Goal: Transaction & Acquisition: Purchase product/service

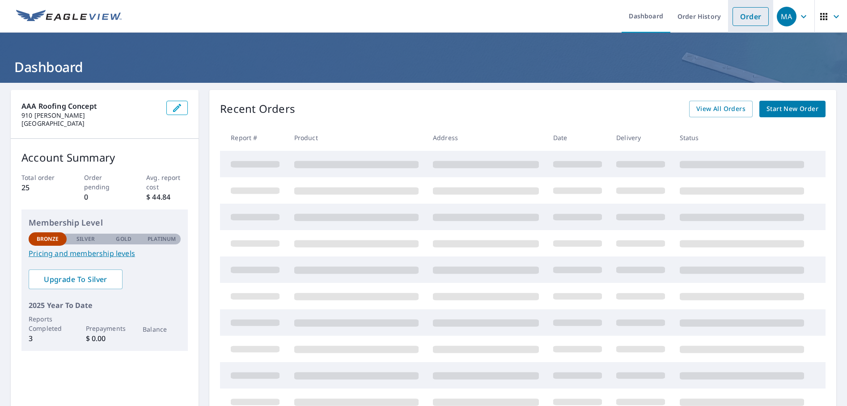
click at [742, 11] on link "Order" at bounding box center [750, 16] width 36 height 19
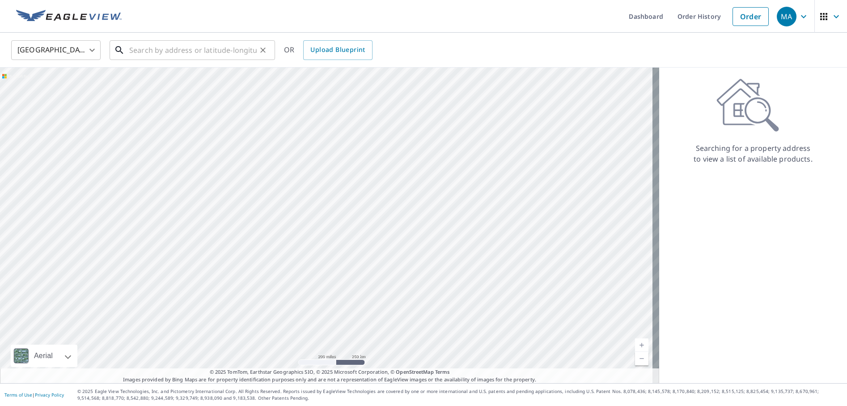
click at [212, 56] on input "text" at bounding box center [192, 50] width 127 height 25
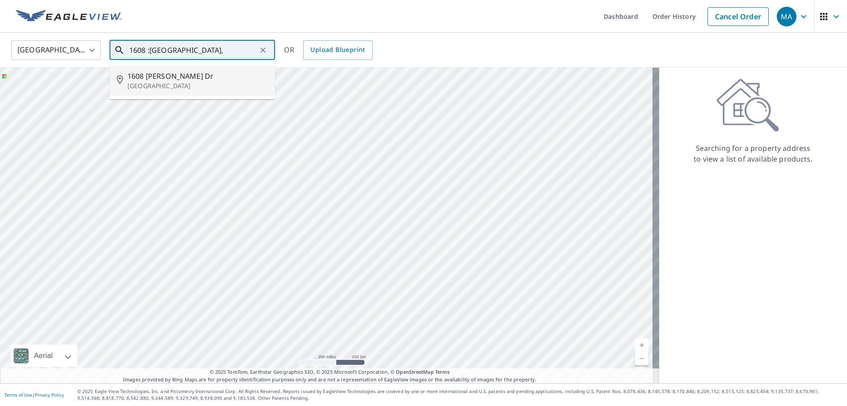
click at [169, 84] on p "[GEOGRAPHIC_DATA]" at bounding box center [197, 85] width 140 height 9
type input "[STREET_ADDRESS][PERSON_NAME]"
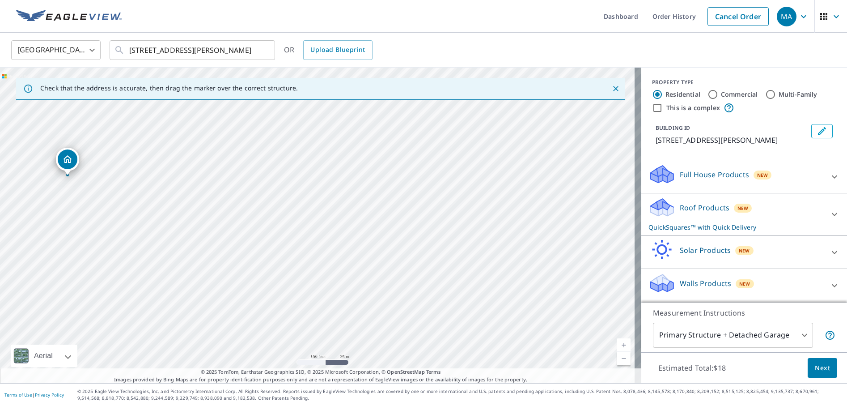
click at [808, 368] on button "Next" at bounding box center [823, 368] width 30 height 20
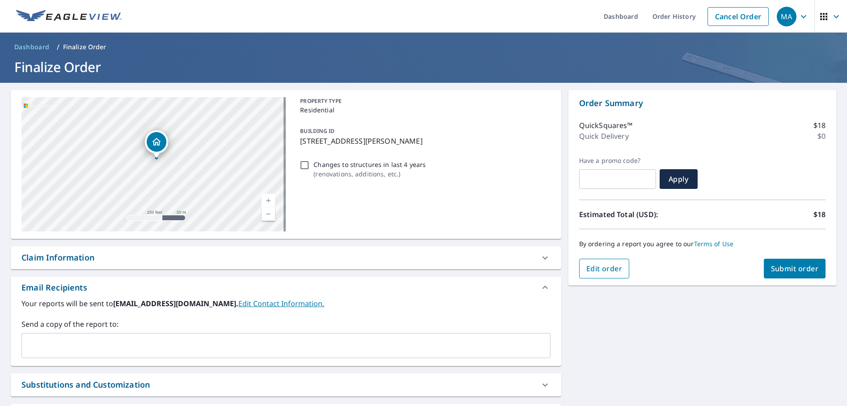
click at [611, 271] on span "Edit order" at bounding box center [604, 268] width 36 height 10
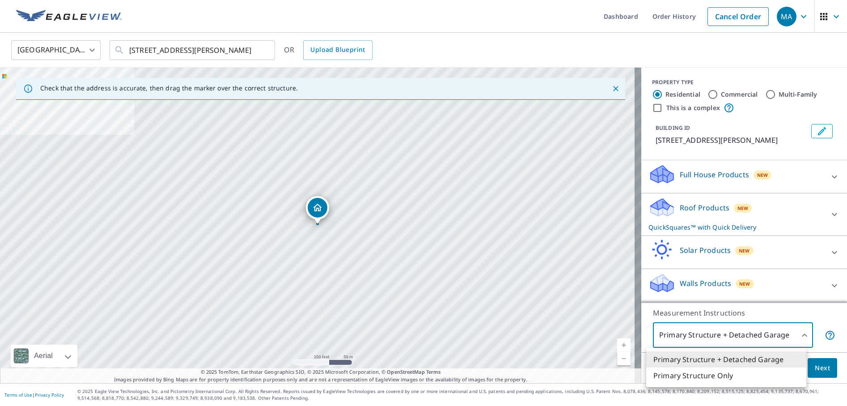
click at [798, 335] on body "MA MA Dashboard Order History Cancel Order MA [GEOGRAPHIC_DATA] [GEOGRAPHIC_DAT…" at bounding box center [423, 203] width 847 height 406
click at [798, 336] on div at bounding box center [423, 203] width 847 height 406
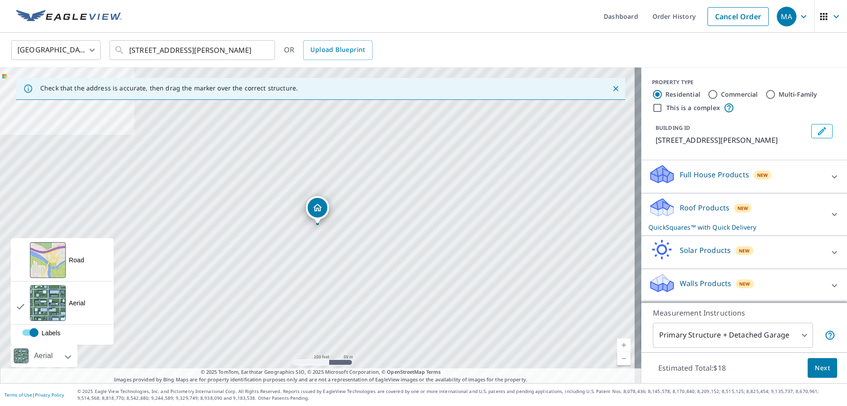
click at [66, 361] on div "Aerial" at bounding box center [44, 355] width 67 height 22
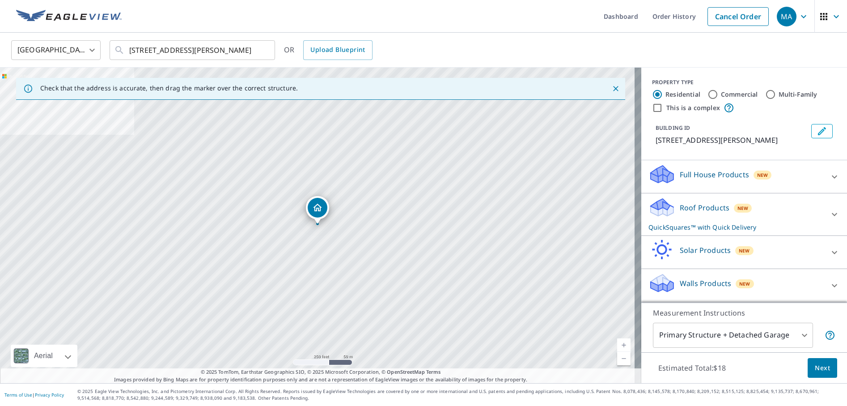
click at [73, 359] on div "Aerial" at bounding box center [44, 355] width 67 height 22
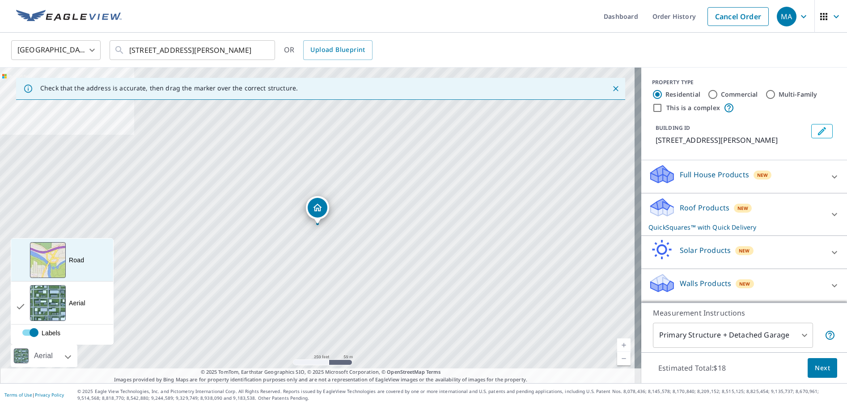
click at [52, 259] on div "View aerial and more..." at bounding box center [48, 260] width 36 height 36
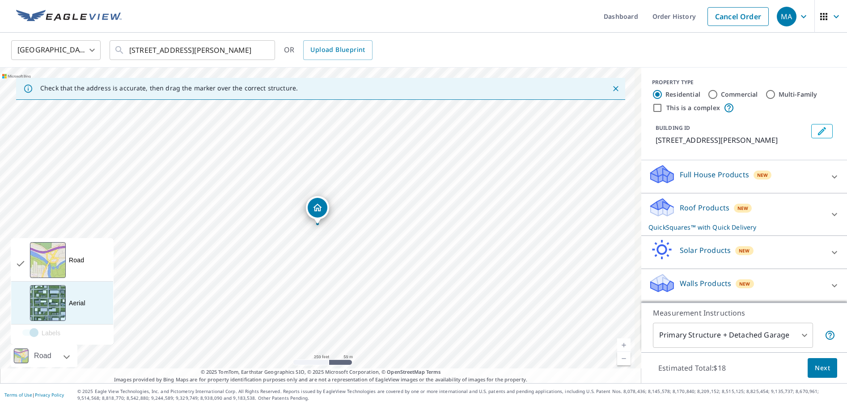
click at [56, 308] on div "View aerial and more..." at bounding box center [48, 303] width 36 height 36
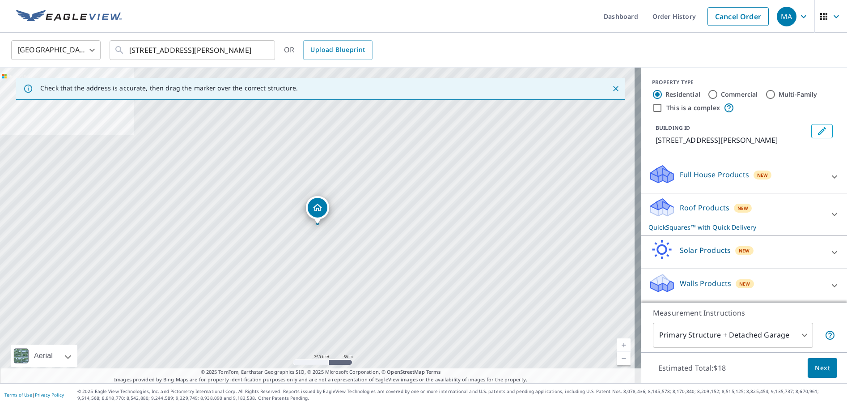
click at [700, 180] on div "Full House Products New" at bounding box center [735, 176] width 175 height 25
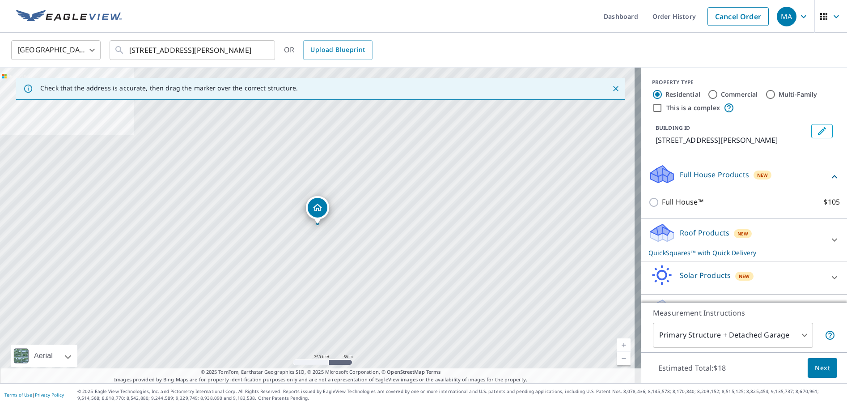
click at [691, 233] on p "Roof Products" at bounding box center [705, 232] width 50 height 11
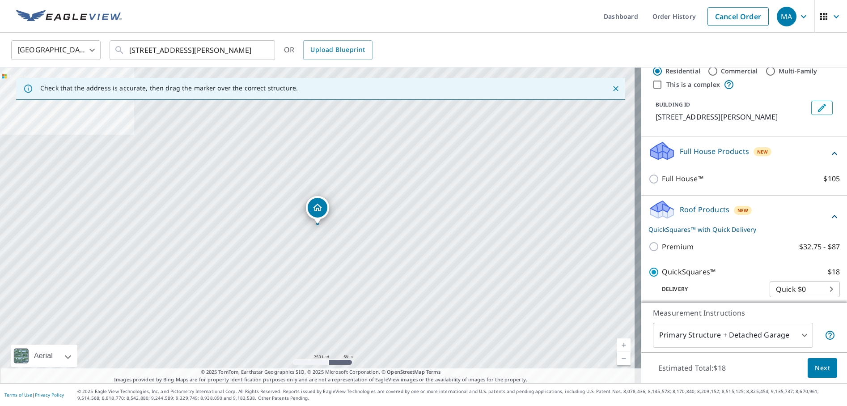
scroll to position [45, 0]
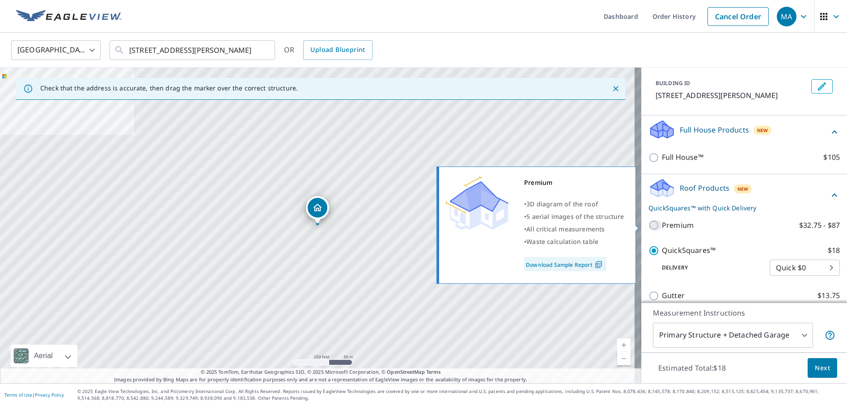
click at [648, 224] on input "Premium $32.75 - $87" at bounding box center [654, 225] width 13 height 11
checkbox input "true"
checkbox input "false"
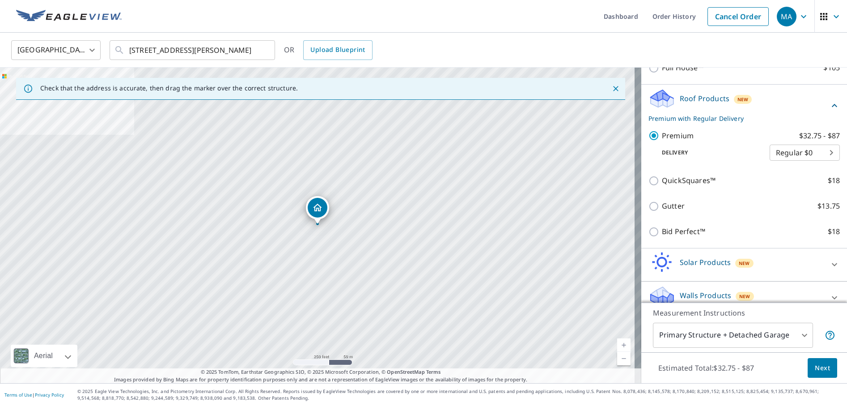
scroll to position [146, 0]
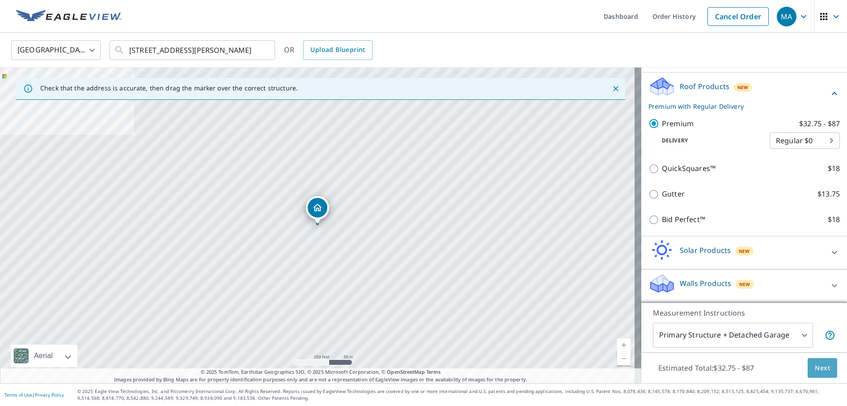
click at [808, 365] on button "Next" at bounding box center [823, 368] width 30 height 20
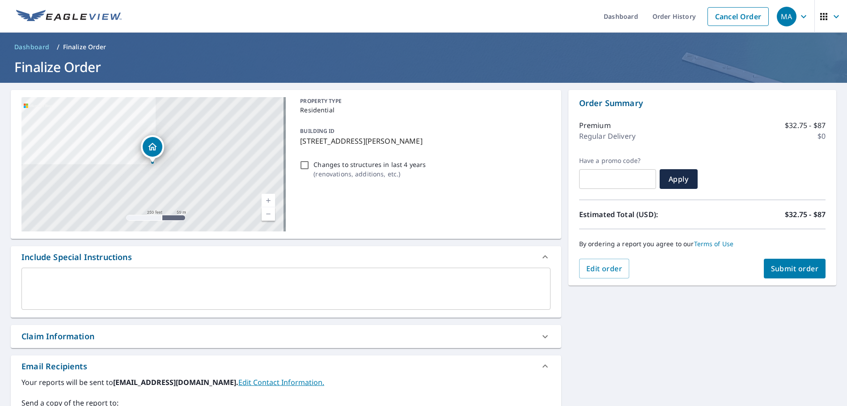
drag, startPoint x: 798, startPoint y: 270, endPoint x: 620, endPoint y: 305, distance: 180.9
click at [731, 318] on div "[STREET_ADDRESS][PERSON_NAME] Aerial Road A standard road map Aerial A detailed…" at bounding box center [423, 410] width 847 height 654
click at [791, 271] on span "Submit order" at bounding box center [795, 268] width 48 height 10
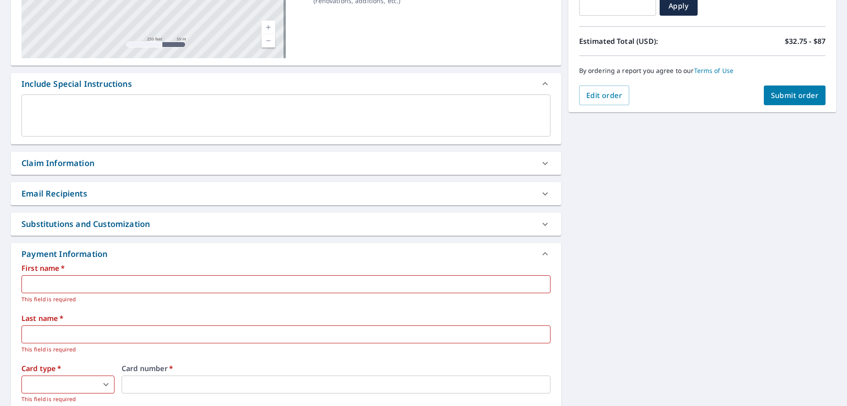
scroll to position [179, 0]
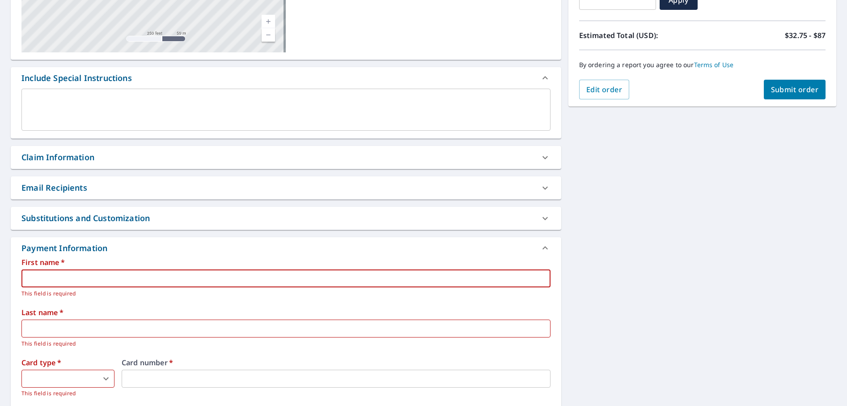
click at [93, 271] on input "text" at bounding box center [285, 278] width 529 height 18
type input "[PERSON_NAME]"
click at [98, 278] on input "Order" at bounding box center [285, 278] width 529 height 18
drag, startPoint x: 72, startPoint y: 279, endPoint x: 0, endPoint y: 282, distance: 71.6
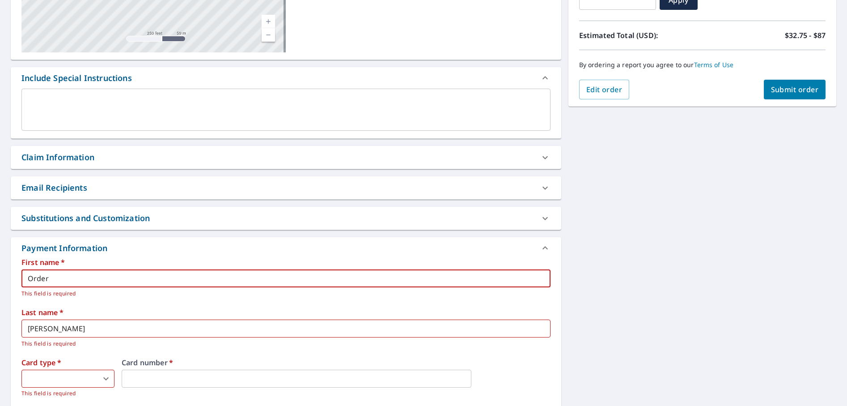
click at [0, 282] on html "MA MA Dashboard Order History Cancel Order MA Dashboard / Finalize Order Finali…" at bounding box center [423, 203] width 847 height 406
type input "[PERSON_NAME]"
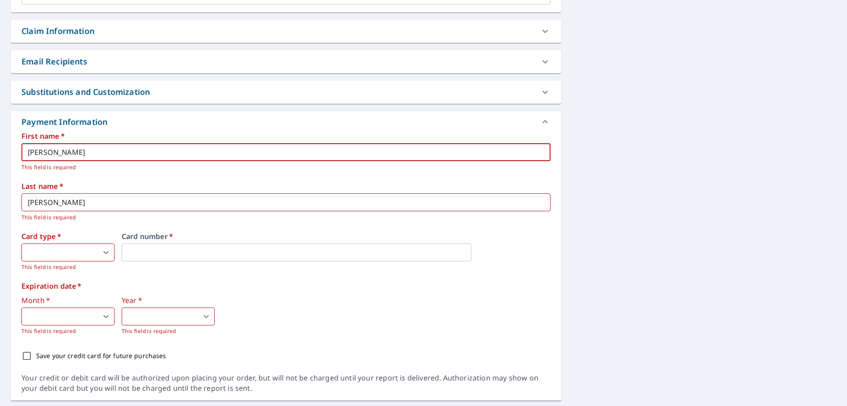
scroll to position [313, 0]
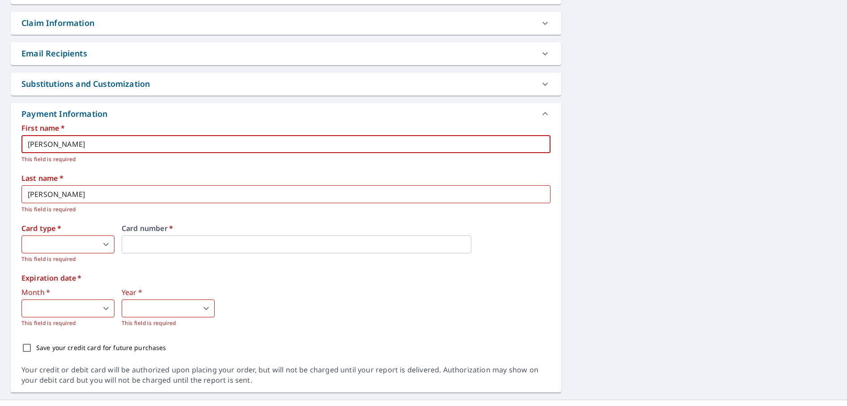
click at [92, 246] on body "MA MA Dashboard Order History Cancel Order MA Dashboard / Finalize Order Finali…" at bounding box center [423, 203] width 847 height 406
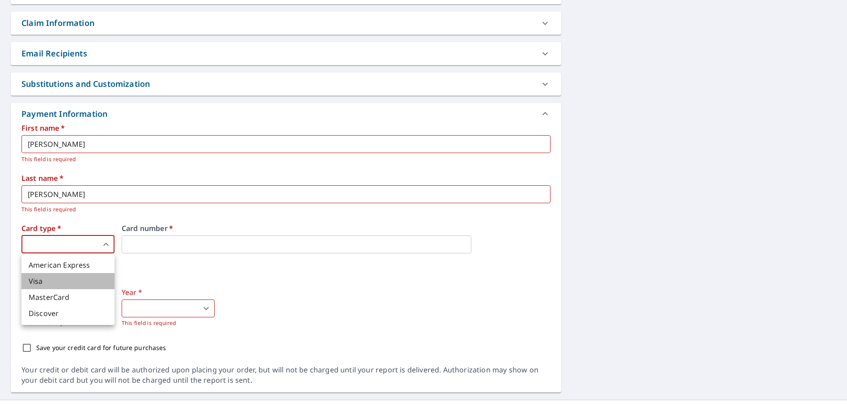
click at [72, 279] on li "Visa" at bounding box center [67, 281] width 93 height 16
type input "2"
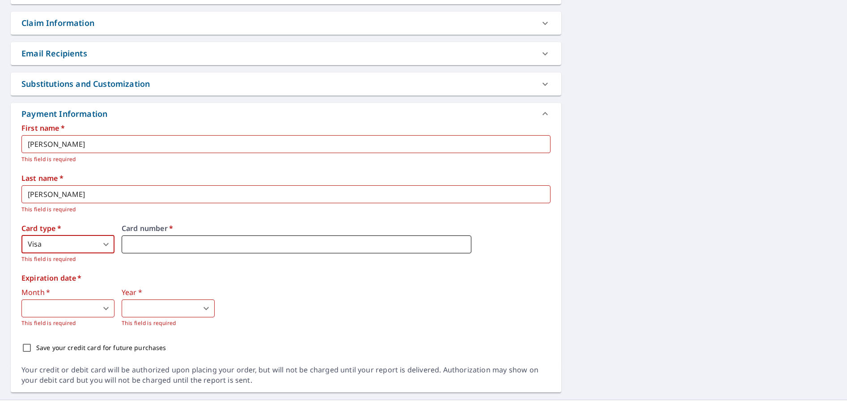
click at [139, 237] on iframe at bounding box center [297, 244] width 350 height 18
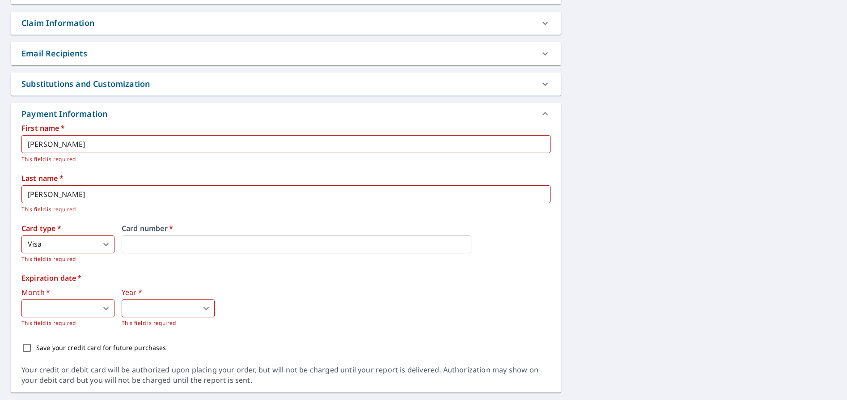
click at [94, 306] on body "MA MA Dashboard Order History Cancel Order MA Dashboard / Finalize Order Finali…" at bounding box center [423, 203] width 847 height 406
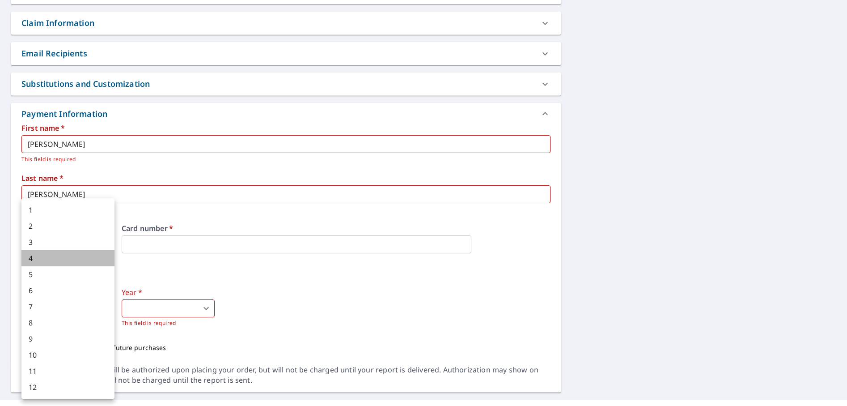
drag, startPoint x: 42, startPoint y: 258, endPoint x: 80, endPoint y: 272, distance: 40.5
click at [42, 258] on li "4" at bounding box center [67, 258] width 93 height 16
type input "4"
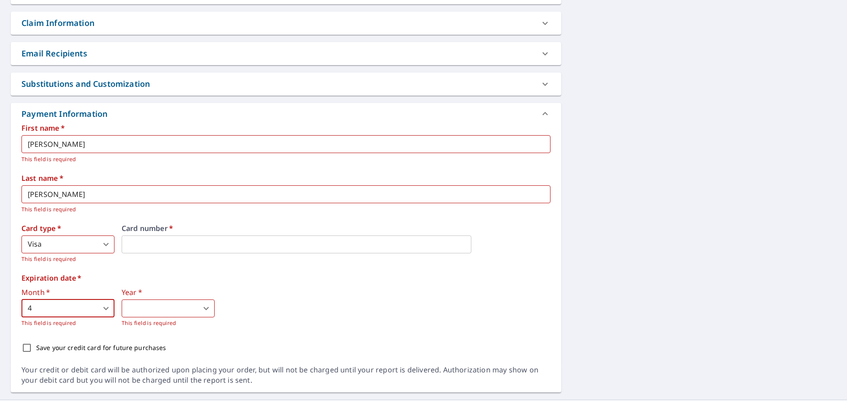
click at [144, 311] on body "MA MA Dashboard Order History Cancel Order MA Dashboard / Finalize Order Finali…" at bounding box center [423, 203] width 847 height 406
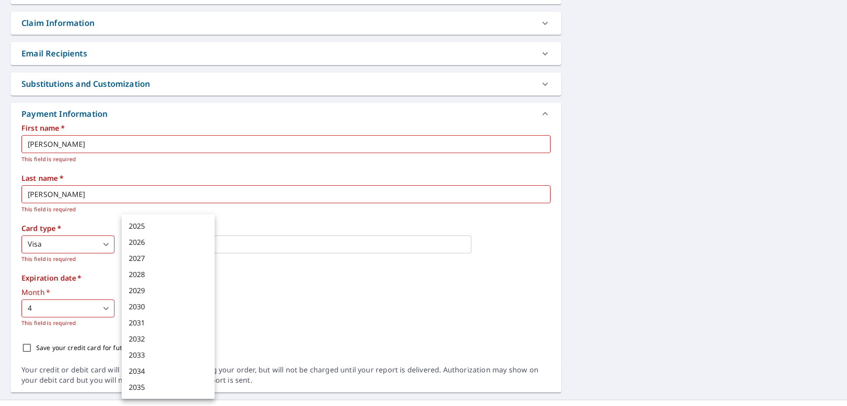
click at [144, 242] on li "2026" at bounding box center [168, 242] width 93 height 16
type input "2026"
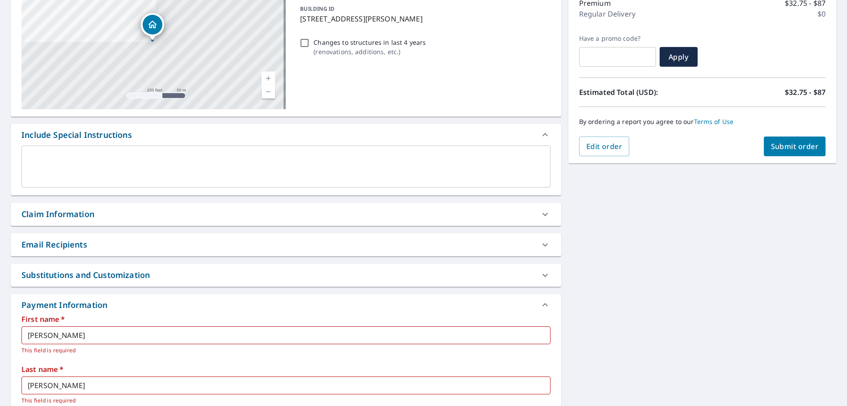
scroll to position [106, 0]
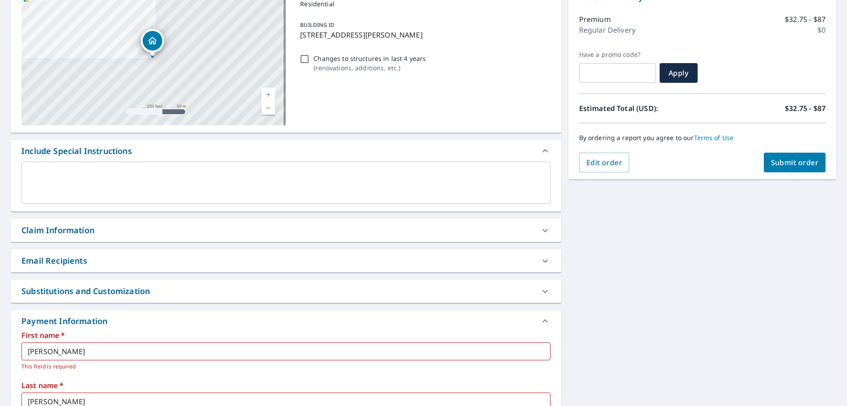
click at [784, 162] on span "Submit order" at bounding box center [795, 162] width 48 height 10
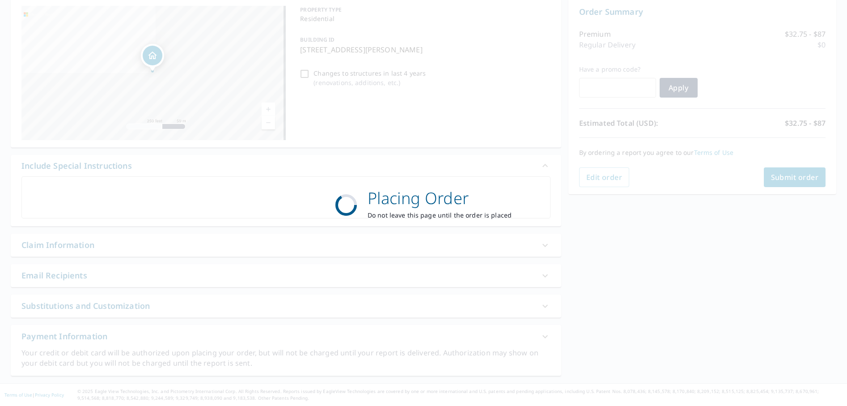
scroll to position [91, 0]
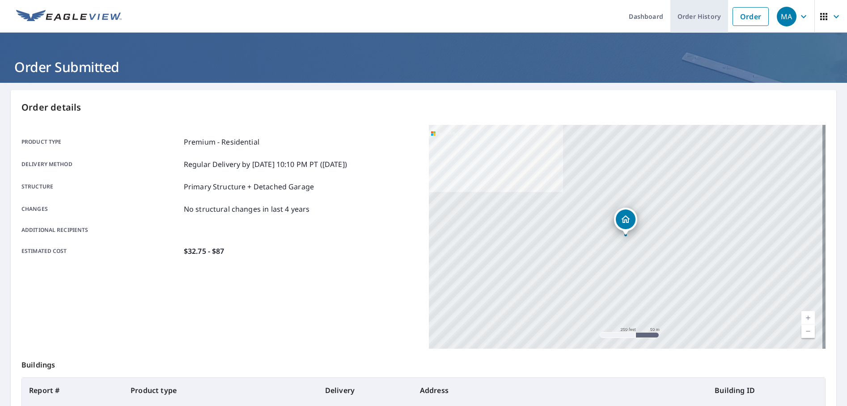
click at [677, 14] on link "Order History" at bounding box center [699, 16] width 58 height 33
